Goal: Task Accomplishment & Management: Complete application form

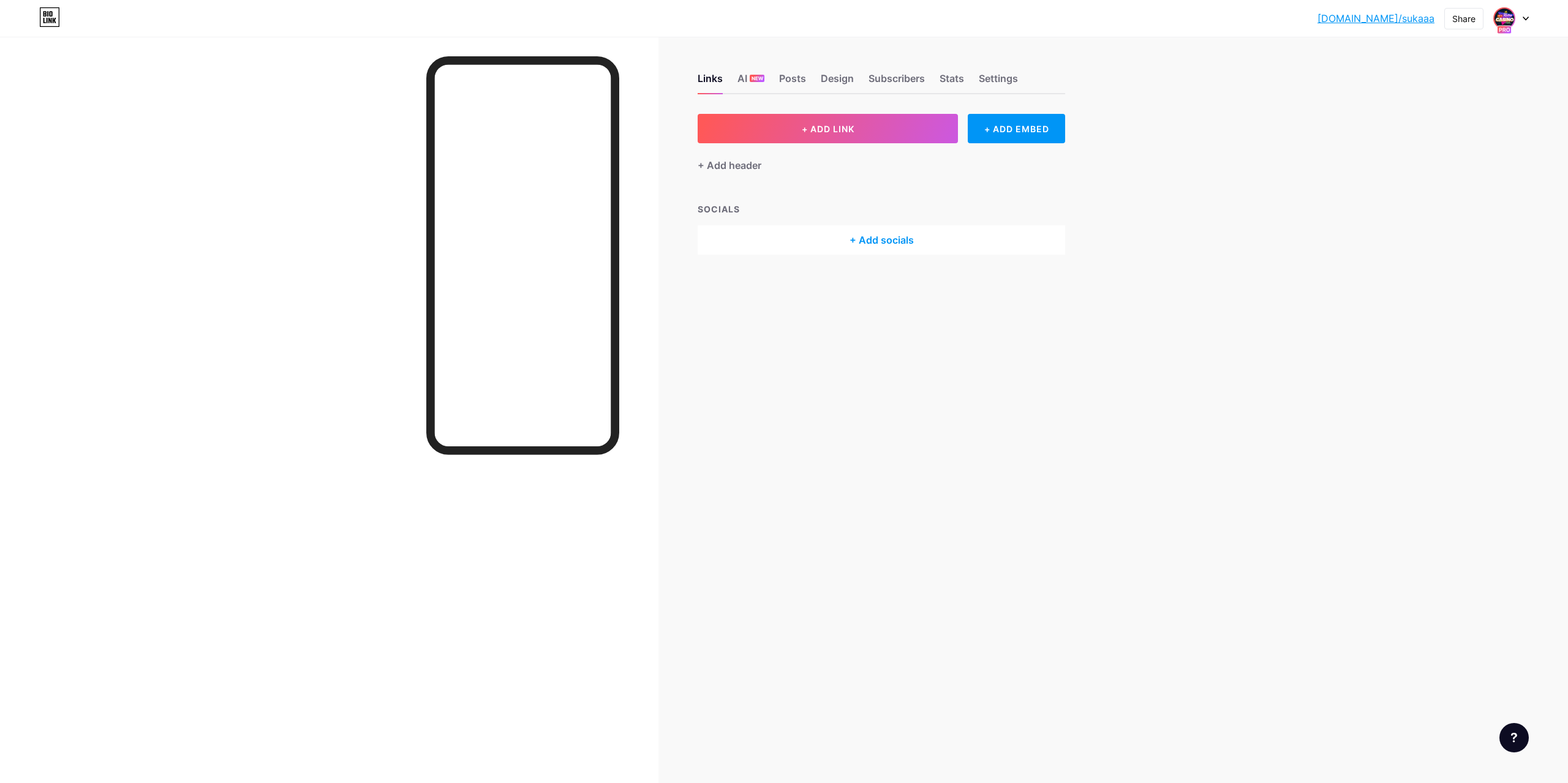
click at [1515, 23] on div at bounding box center [1511, 18] width 35 height 22
click at [1247, 93] on div "[DOMAIN_NAME]/sukaaa... [DOMAIN_NAME]/sukaaa Share Switch accounts Новое Ретро …" at bounding box center [784, 391] width 1568 height 783
click at [1526, 16] on icon at bounding box center [1526, 18] width 6 height 4
click at [1417, 103] on div "+ Add a new page" at bounding box center [1453, 105] width 137 height 12
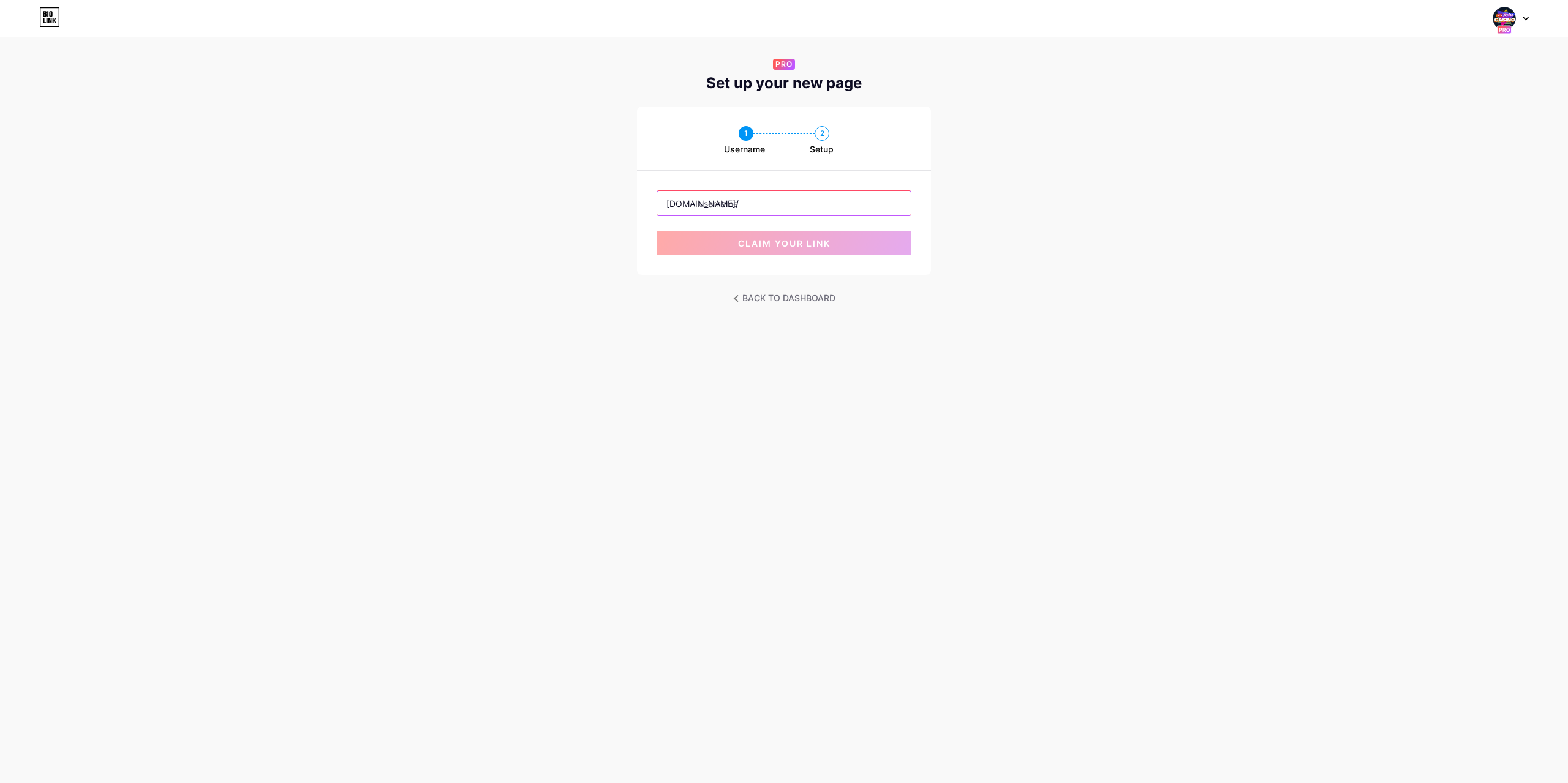
click at [743, 204] on input "text" at bounding box center [784, 203] width 253 height 25
type input "sukacasino"
click at [807, 243] on span "claim your link" at bounding box center [784, 243] width 93 height 11
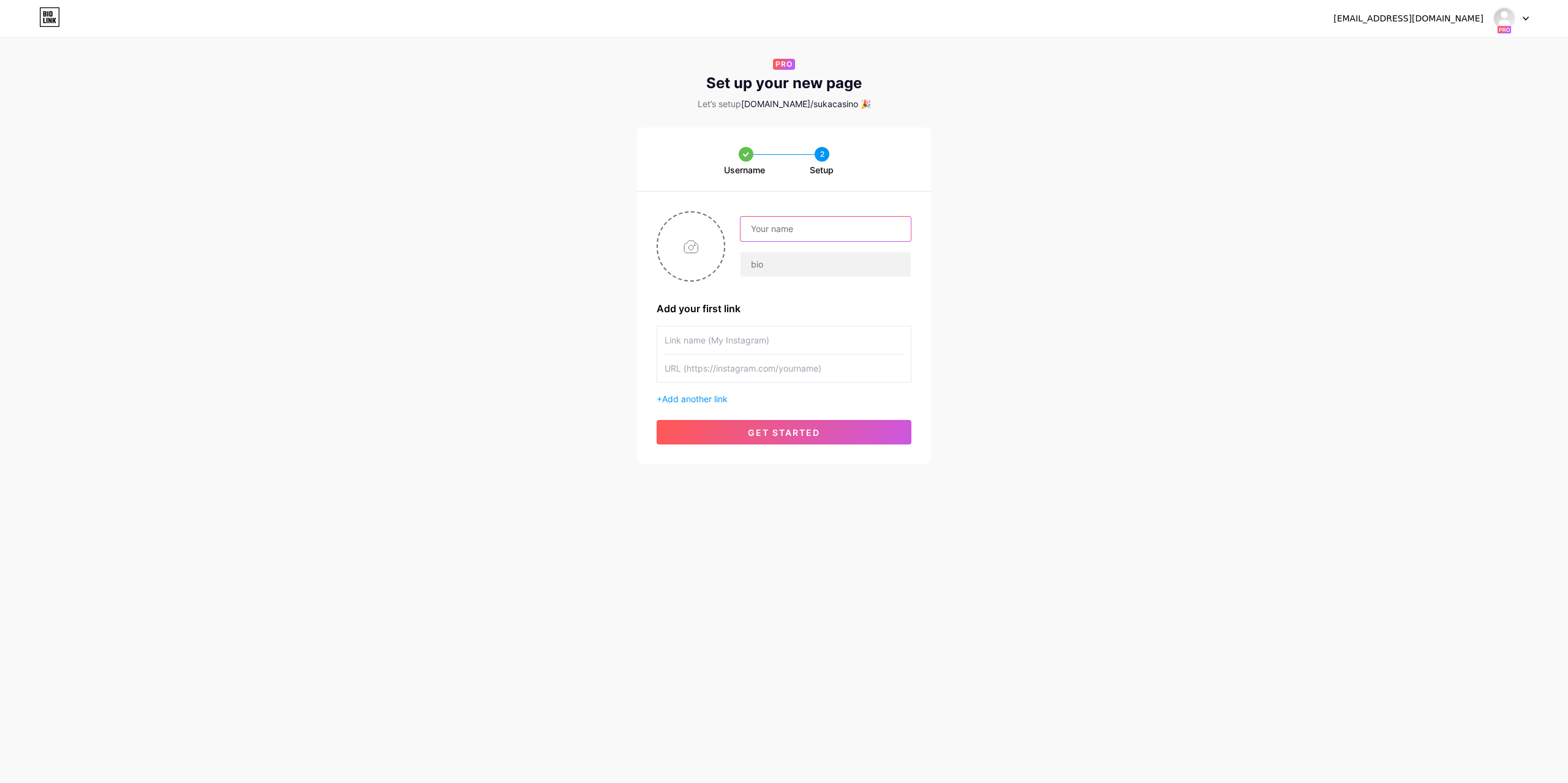
click at [766, 226] on input "text" at bounding box center [825, 228] width 171 height 25
paste input "Sykaaa Casino"
drag, startPoint x: 737, startPoint y: 233, endPoint x: 702, endPoint y: 231, distance: 35.1
click at [702, 231] on div "Sykaaa Casino" at bounding box center [784, 247] width 255 height 71
click at [838, 230] on input "Sykaaa Casino" at bounding box center [825, 228] width 171 height 25
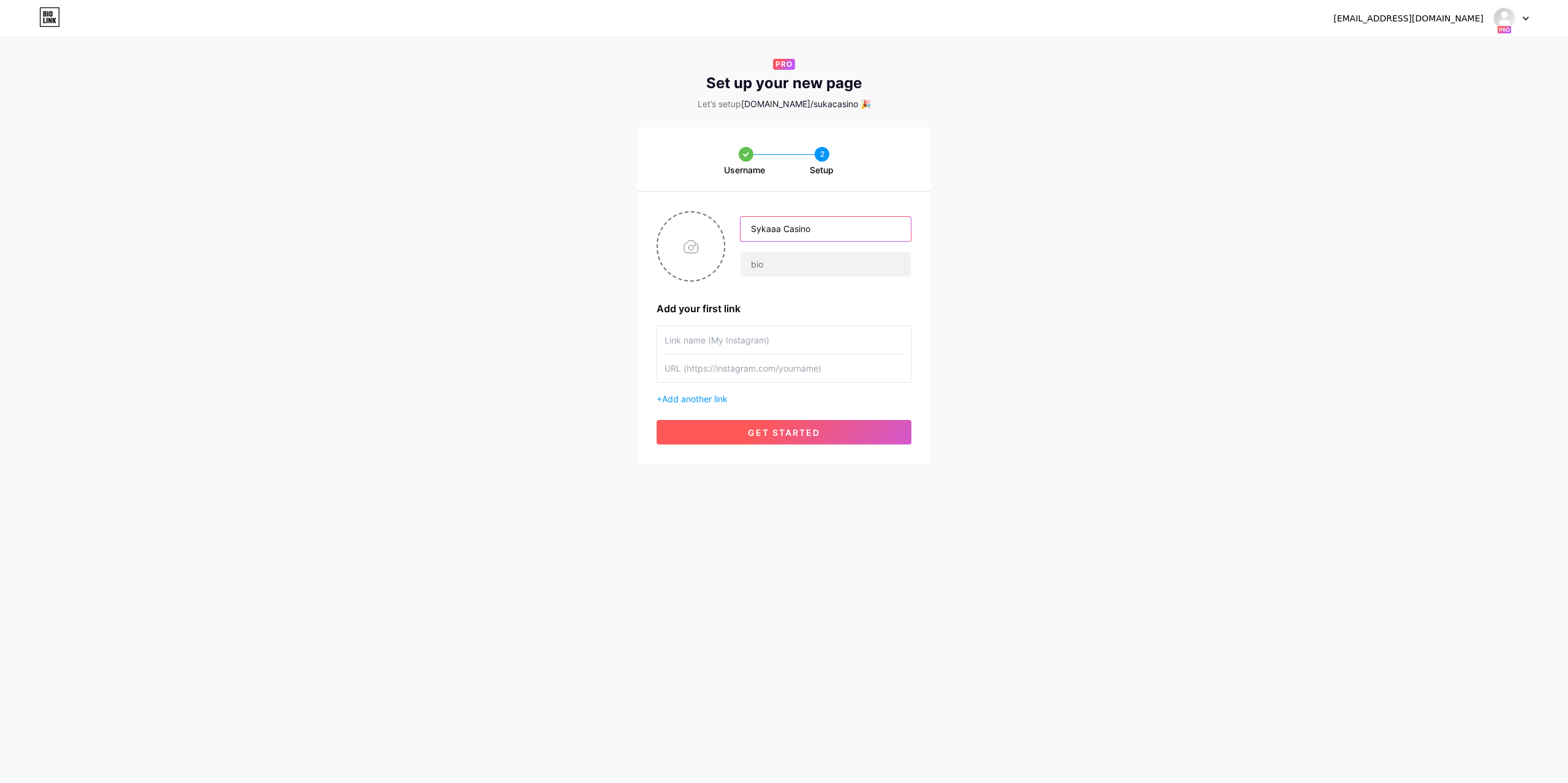
type input "Sykaaa Casino"
click at [784, 434] on span "get started" at bounding box center [784, 432] width 72 height 11
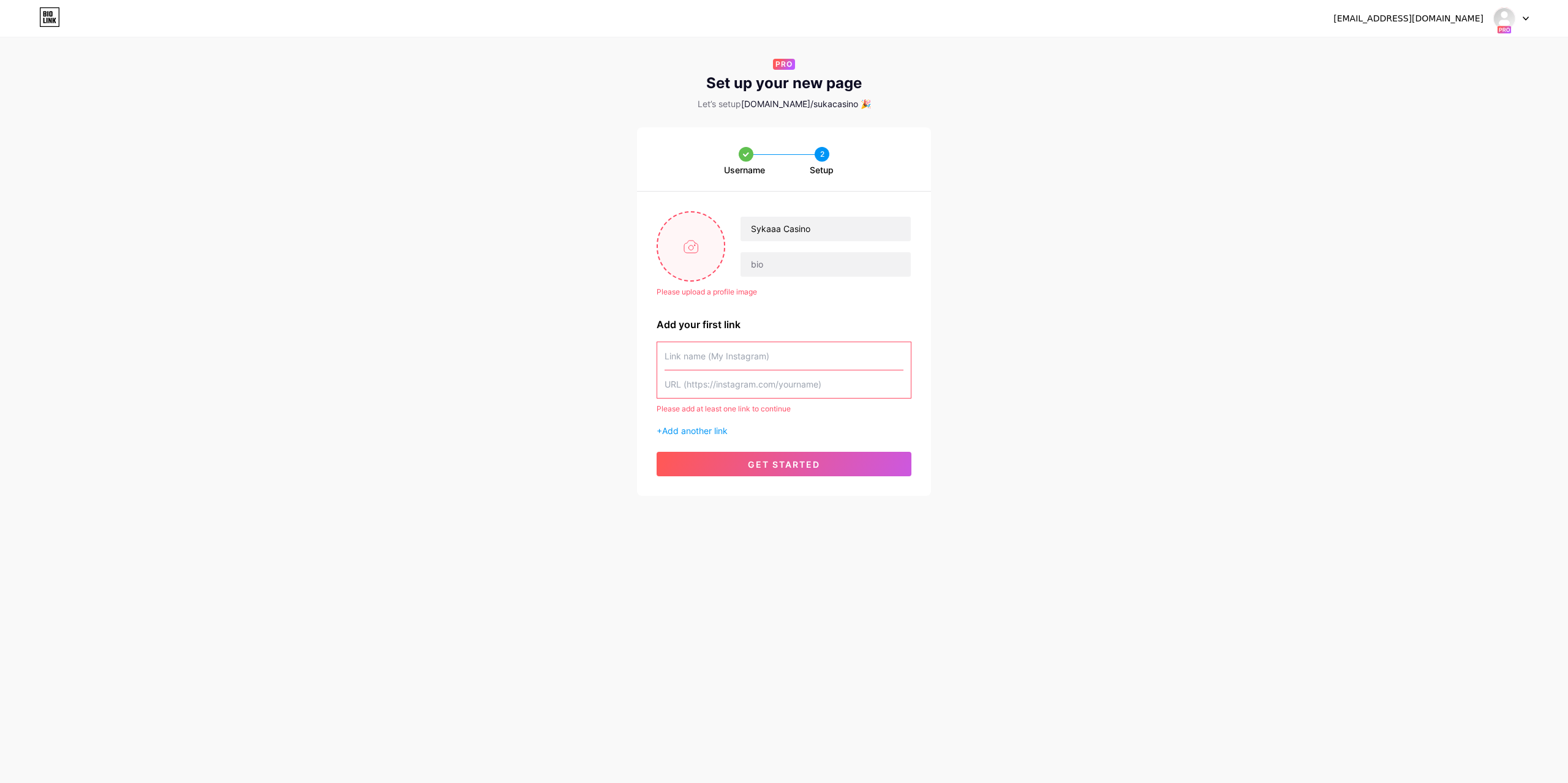
click at [691, 234] on input "file" at bounding box center [691, 246] width 66 height 68
type input "C:\fakepath\иконка кв.png"
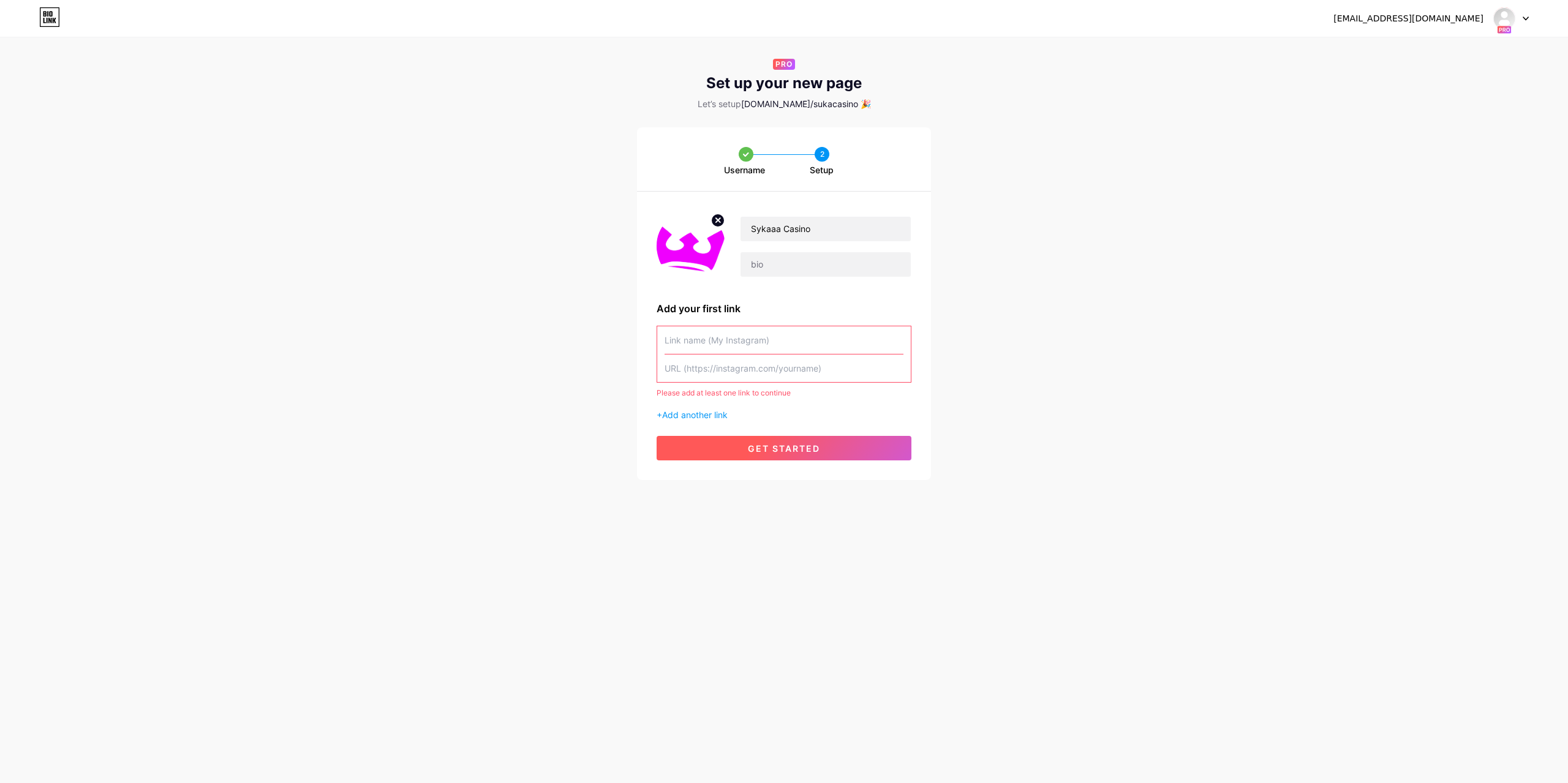
click at [814, 451] on span "get started" at bounding box center [784, 448] width 72 height 11
click at [725, 333] on input "text" at bounding box center [784, 340] width 239 height 28
click at [689, 412] on span "Add another link" at bounding box center [695, 414] width 66 height 11
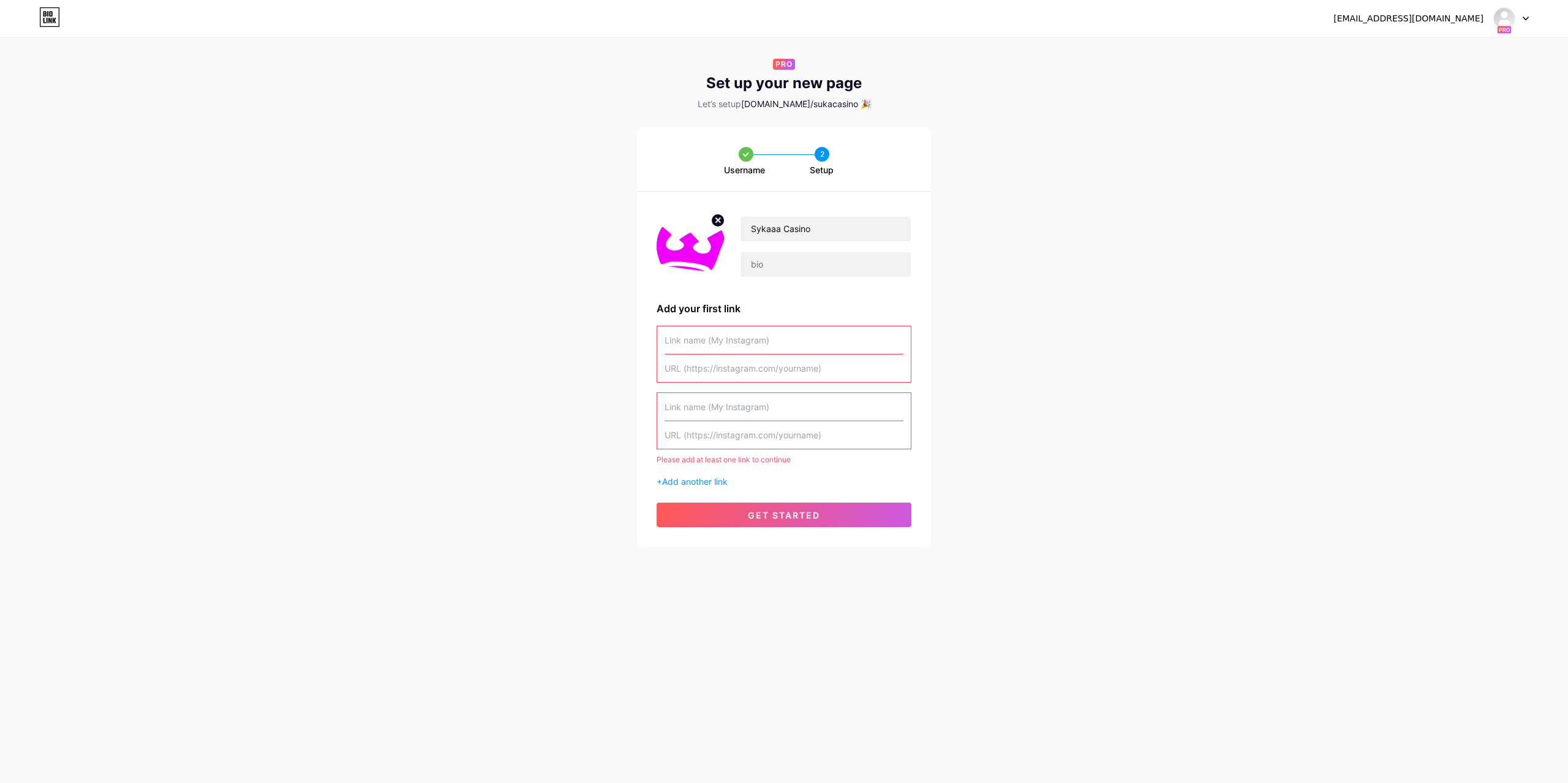
click at [707, 407] on input "text" at bounding box center [784, 407] width 239 height 28
click at [696, 335] on input "text" at bounding box center [784, 340] width 239 height 28
type input "Ф"
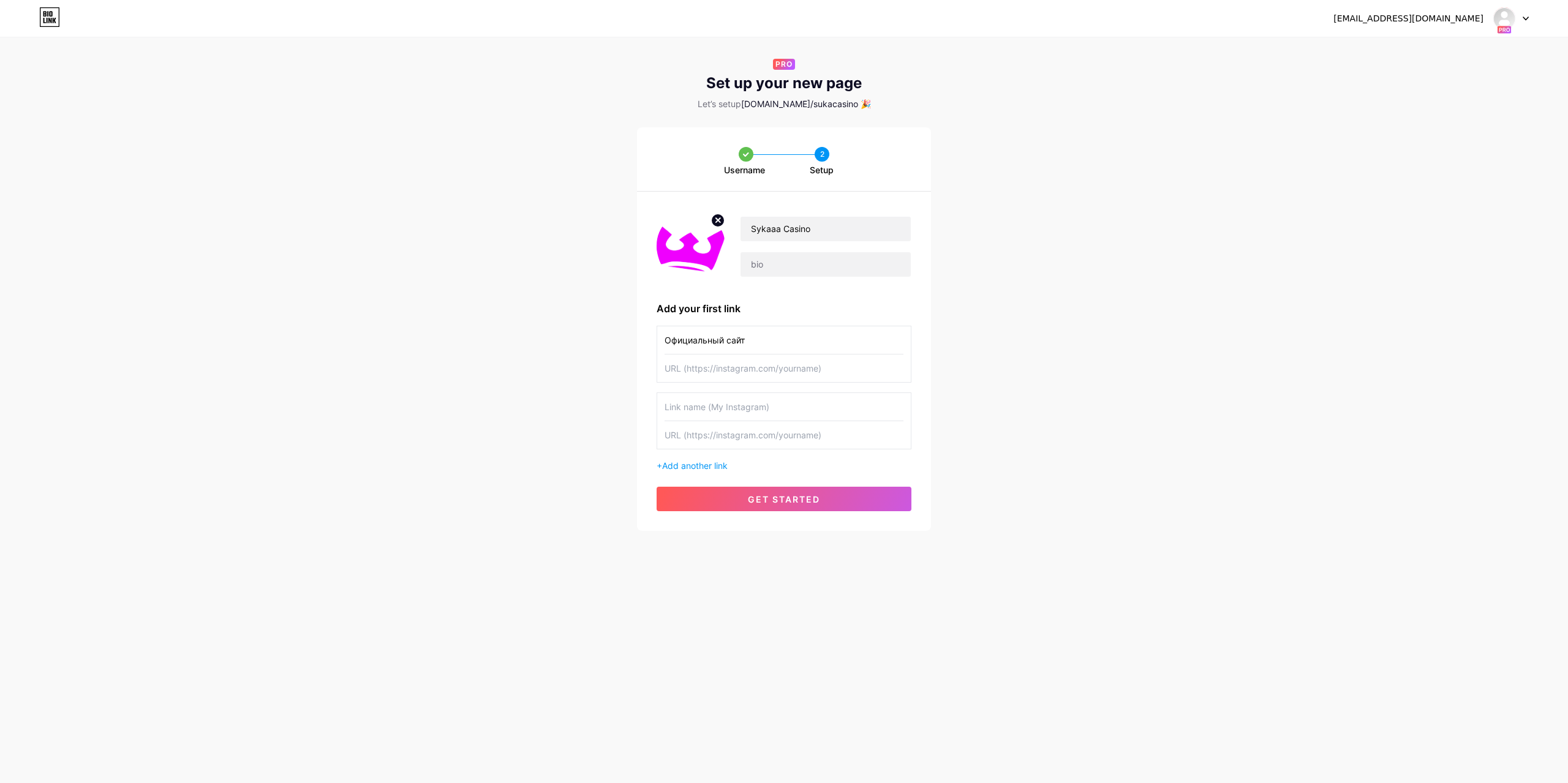
type input "Официальный сайт"
click at [699, 367] on input "text" at bounding box center [784, 368] width 239 height 28
paste input "[URL][DOMAIN_NAME]"
click at [1078, 384] on div "Username 2 Setup Sykaaa Casino Add your first link Официальный сайт [URL][DOMAI…" at bounding box center [784, 329] width 1568 height 403
click at [783, 501] on span "get started" at bounding box center [784, 499] width 72 height 11
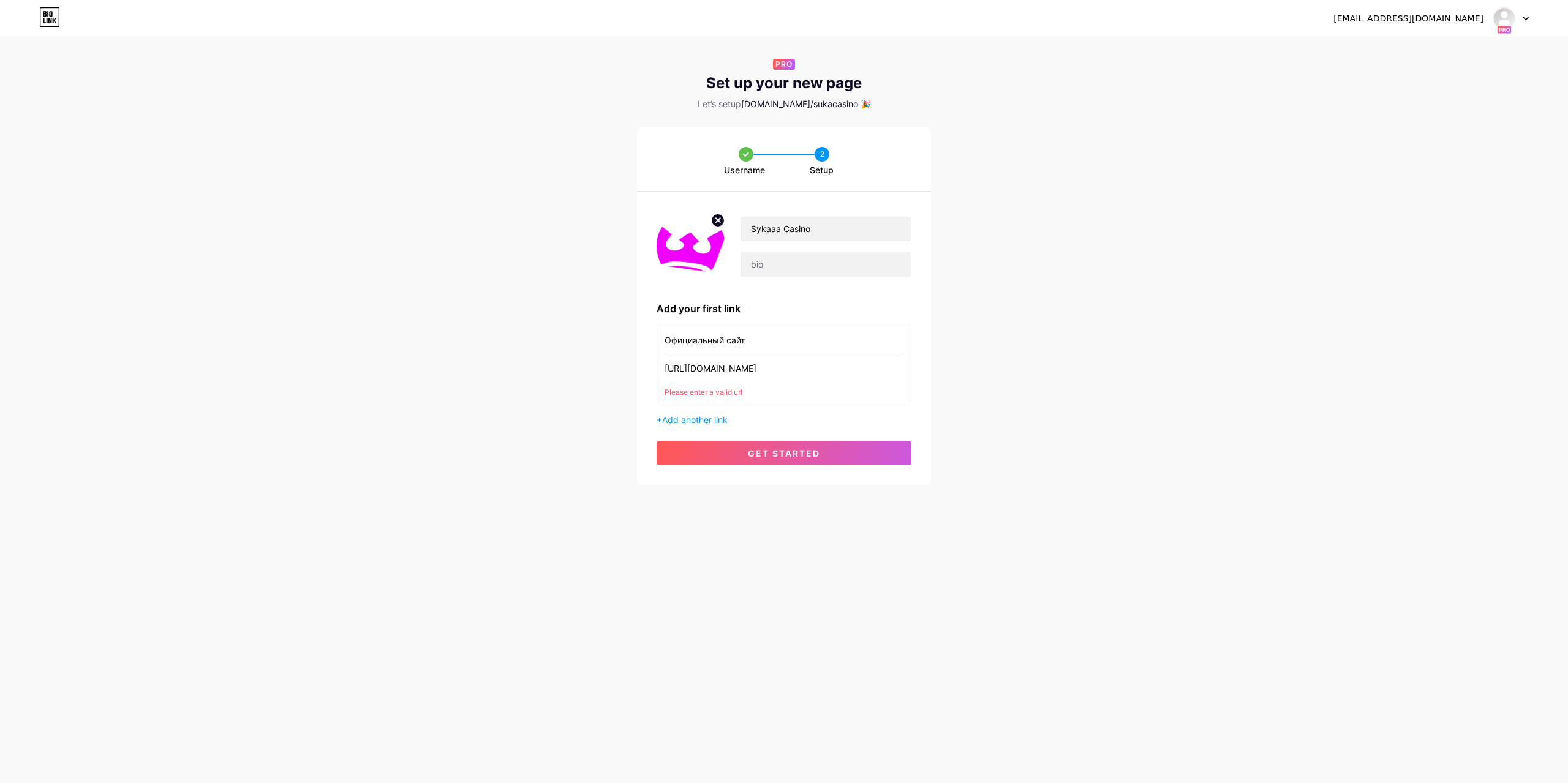
click at [739, 389] on div "Please enter a valid url" at bounding box center [784, 393] width 239 height 11
click at [795, 453] on span "get started" at bounding box center [784, 453] width 72 height 11
click at [783, 453] on span "get started" at bounding box center [784, 453] width 72 height 11
drag, startPoint x: 773, startPoint y: 372, endPoint x: 824, endPoint y: 373, distance: 51.0
click at [824, 373] on input "[URL][DOMAIN_NAME]" at bounding box center [784, 368] width 239 height 28
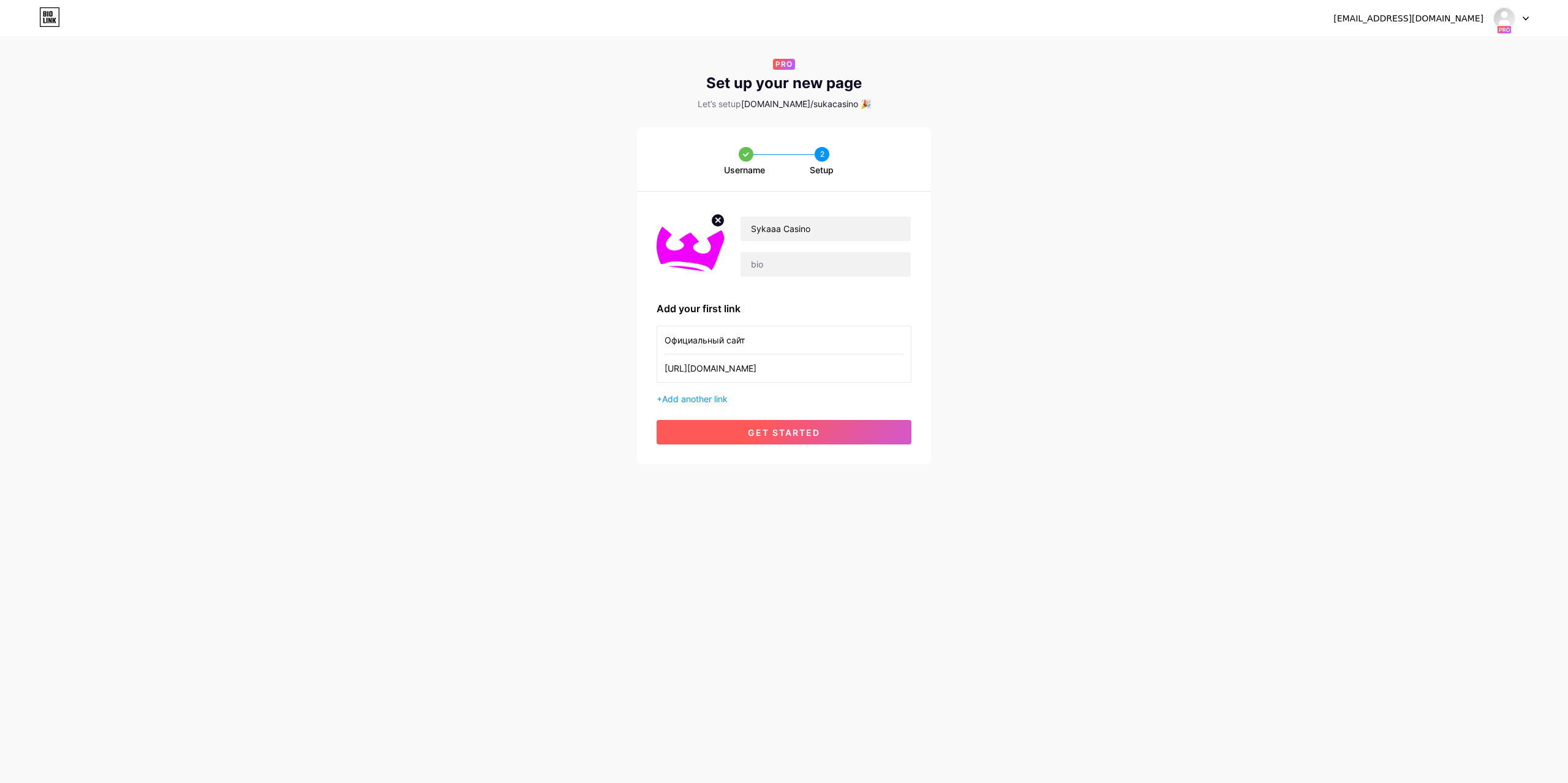
click at [781, 441] on button "get started" at bounding box center [784, 432] width 255 height 25
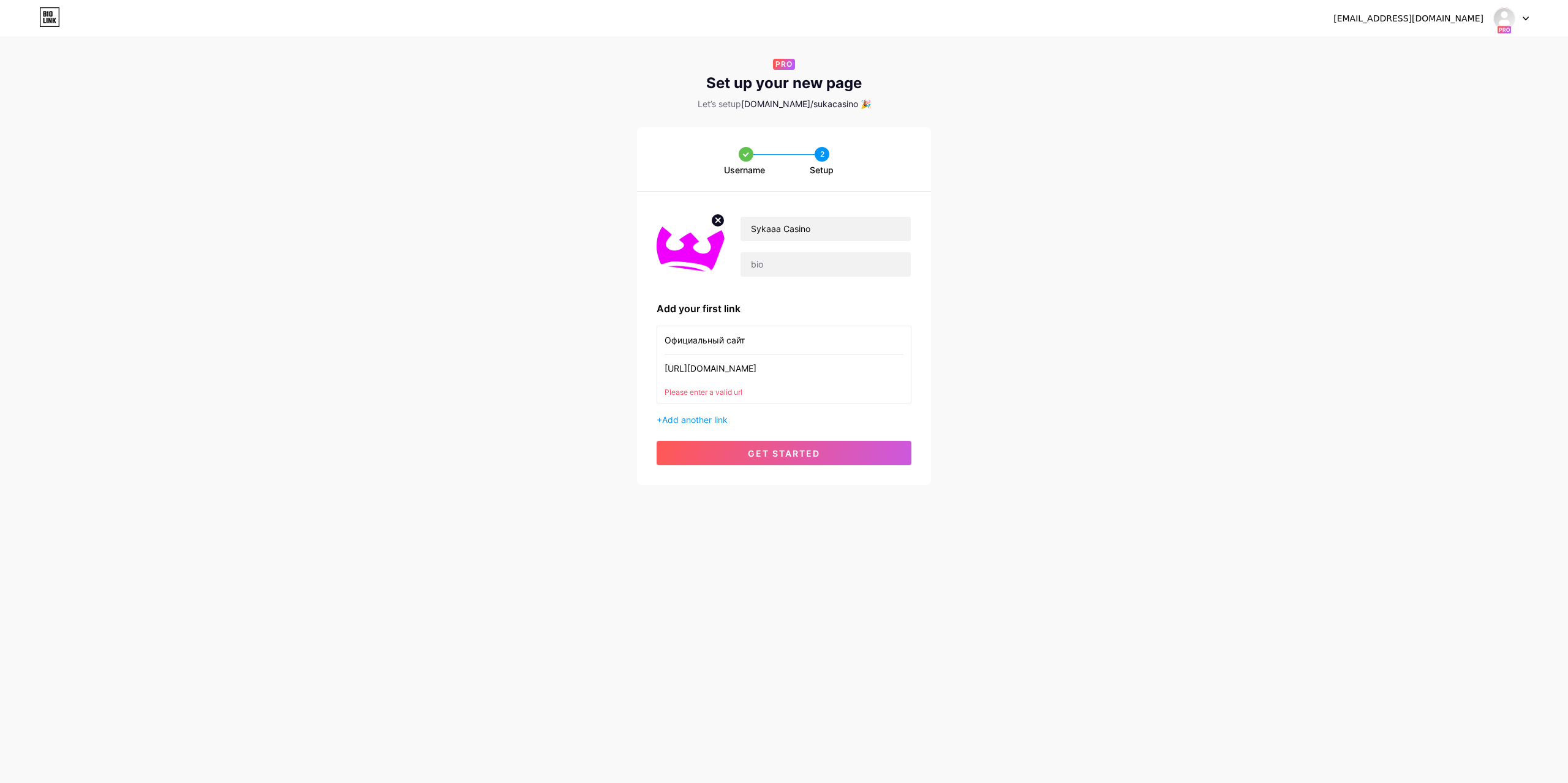
click at [789, 369] on input "[URL][DOMAIN_NAME]" at bounding box center [784, 368] width 239 height 28
paste input "[DOMAIN_NAME]/ru"
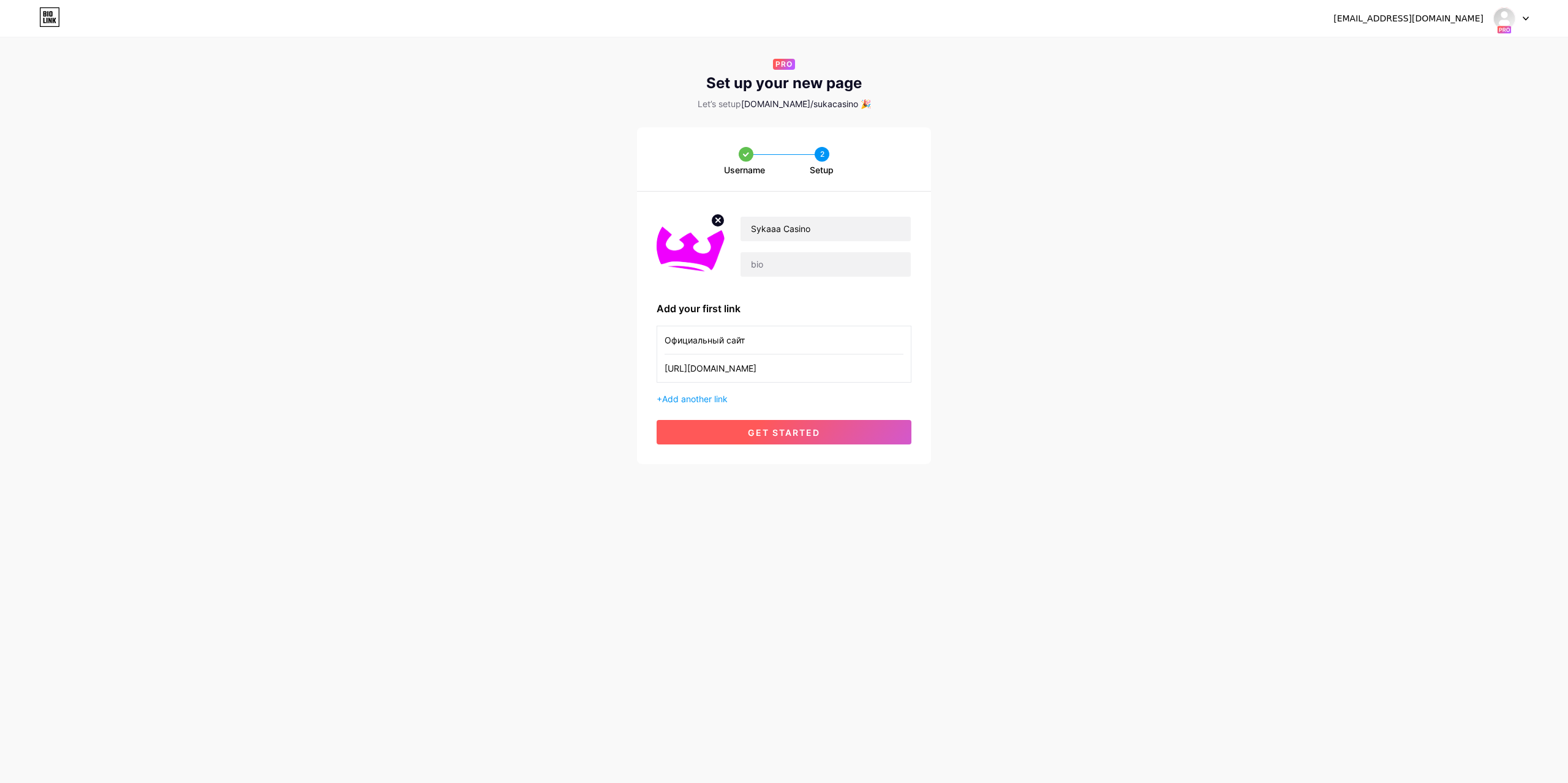
type input "[URL][DOMAIN_NAME]"
click at [777, 432] on span "get started" at bounding box center [784, 432] width 72 height 11
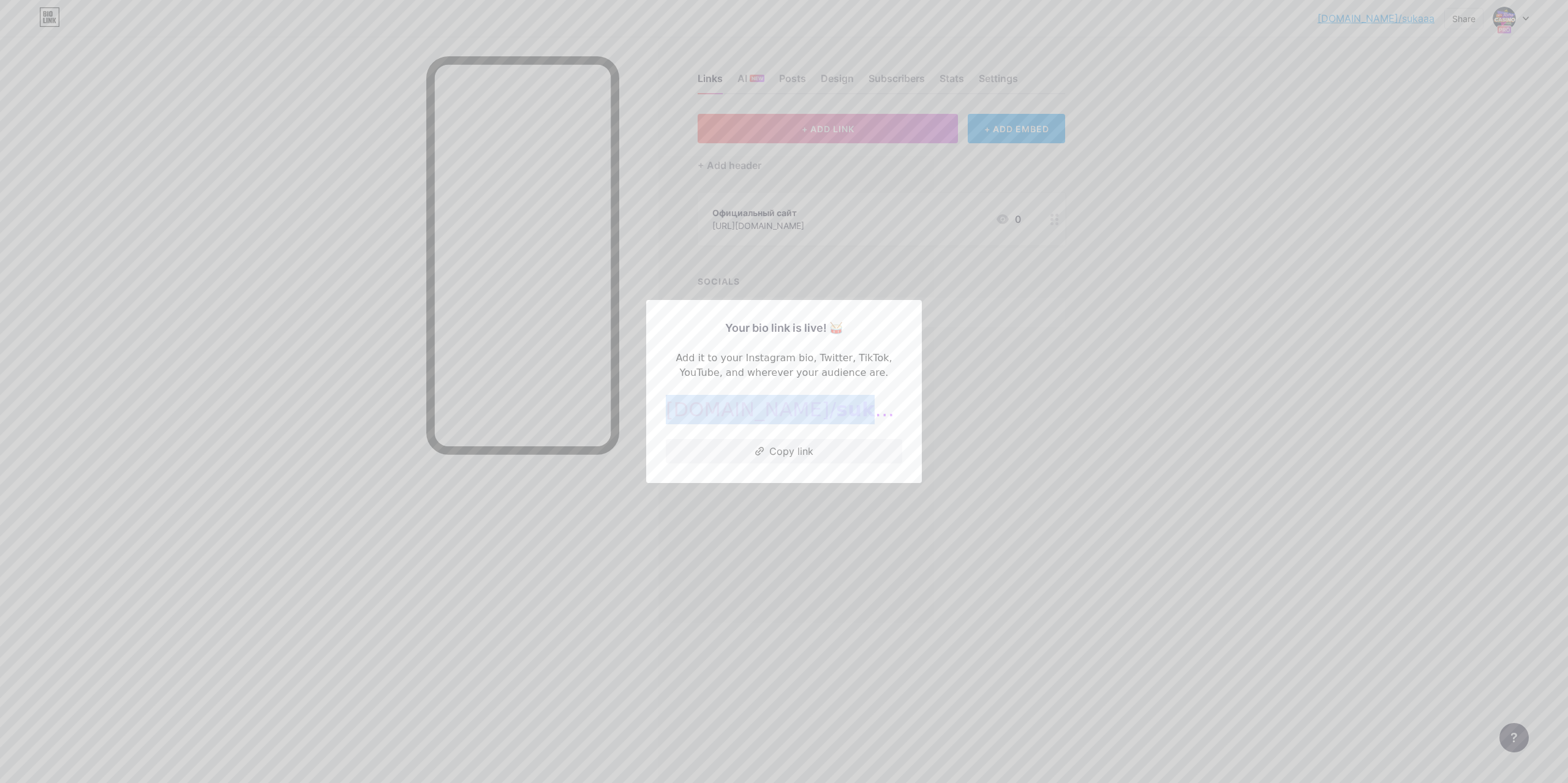
drag, startPoint x: 887, startPoint y: 414, endPoint x: 694, endPoint y: 411, distance: 193.0
click at [693, 412] on div "[DOMAIN_NAME]/ sukacasino" at bounding box center [784, 410] width 236 height 30
copy div "[DOMAIN_NAME]/ sukacasino"
click at [965, 472] on div at bounding box center [784, 391] width 1568 height 783
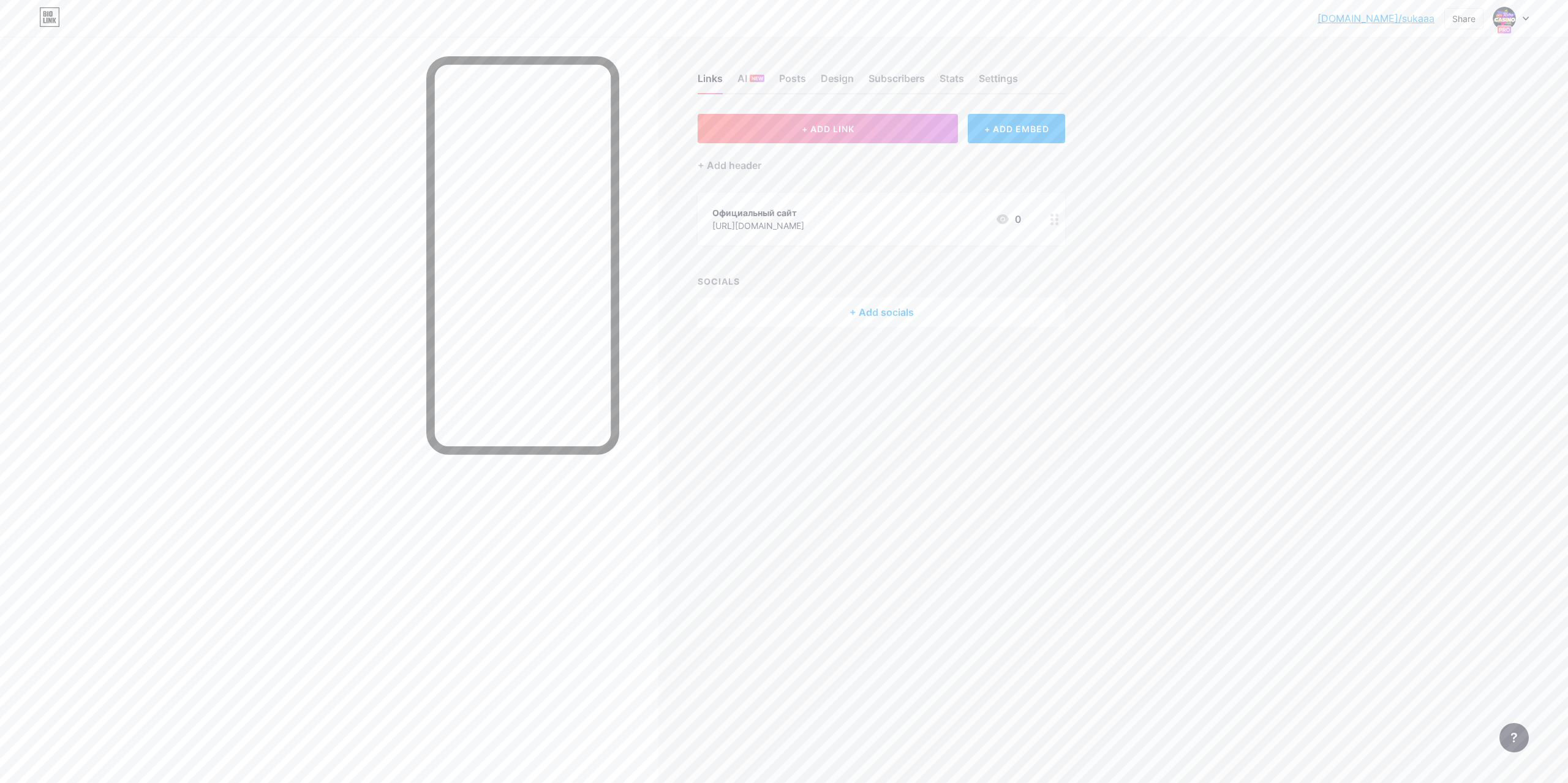
click at [1526, 21] on div at bounding box center [1511, 18] width 35 height 22
click at [1458, 117] on div "[DOMAIN_NAME]/sukacasino" at bounding box center [1463, 120] width 103 height 10
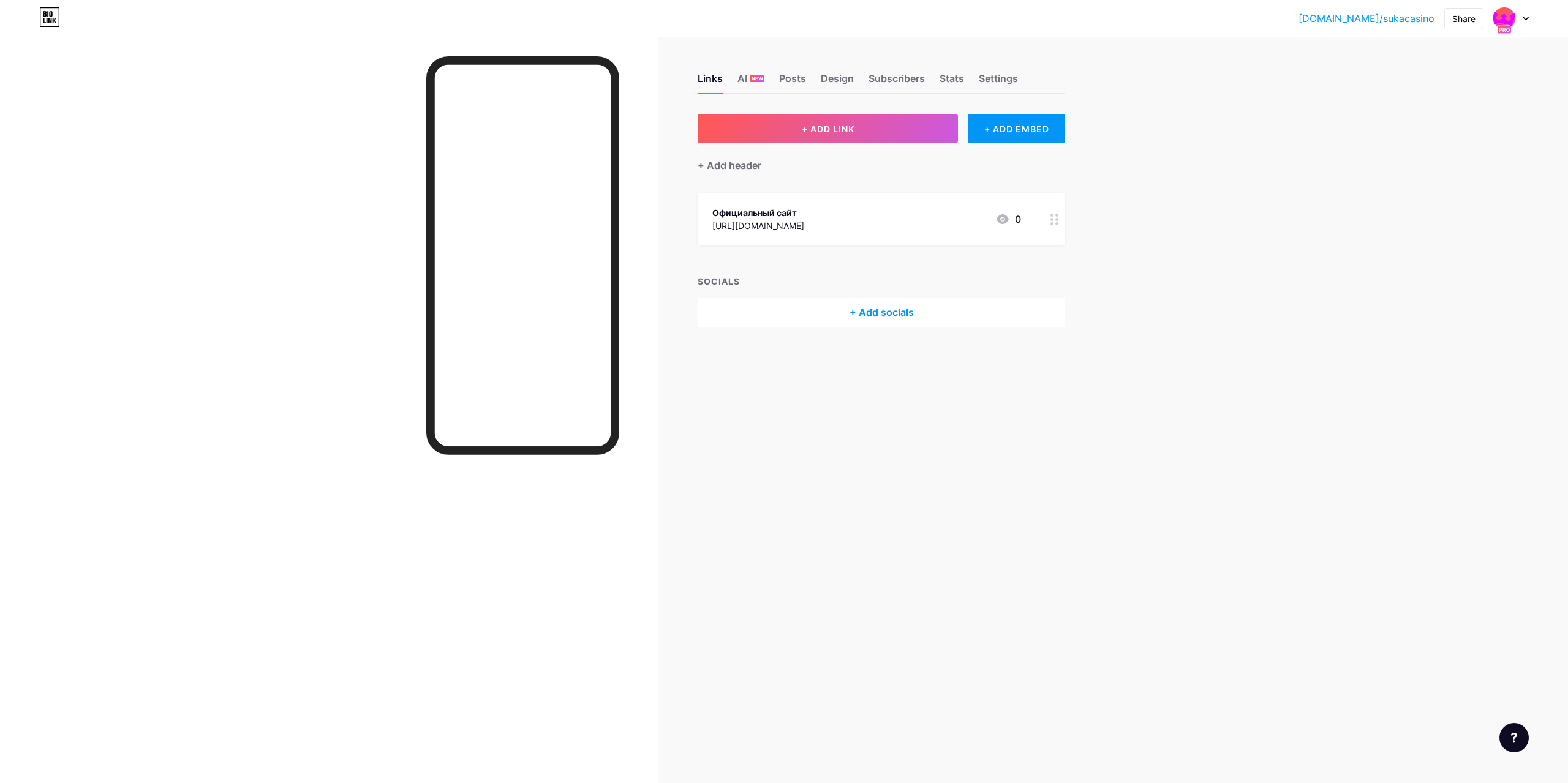
click at [1523, 18] on icon at bounding box center [1526, 18] width 6 height 4
click at [1476, 170] on link "Account settings" at bounding box center [1452, 173] width 152 height 33
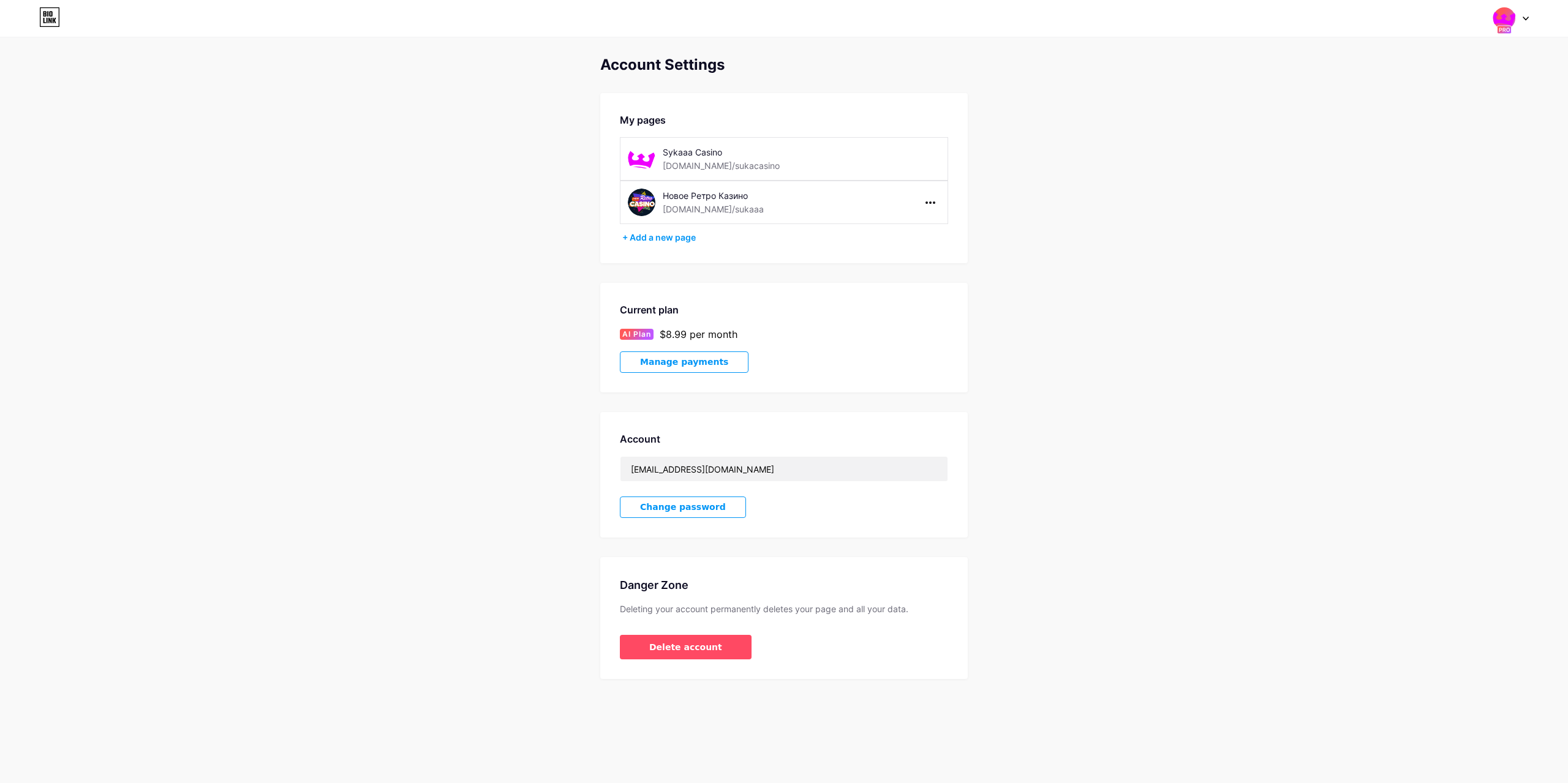
click at [700, 360] on span "Manage payments" at bounding box center [684, 362] width 88 height 11
